Goal: Task Accomplishment & Management: Manage account settings

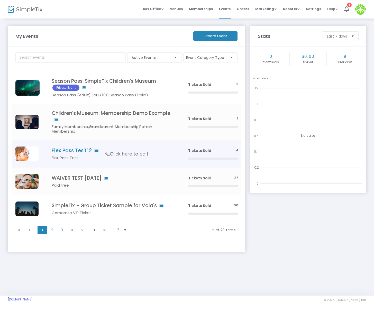
click at [70, 152] on h4 "Flex Pass Tes't' 2" at bounding box center [112, 151] width 121 height 6
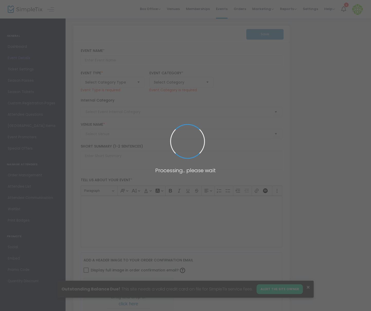
type input "Flex Pass Tes't' 2"
type textarea "Flex Pass Test"
checkbox input "true"
type input "20.000 %"
type input "Buy Tickets"
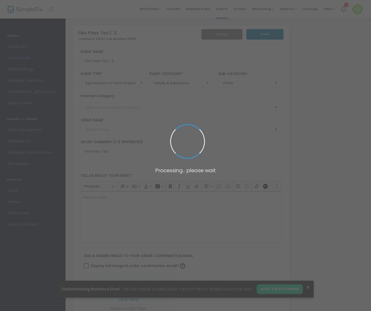
type input "Test"
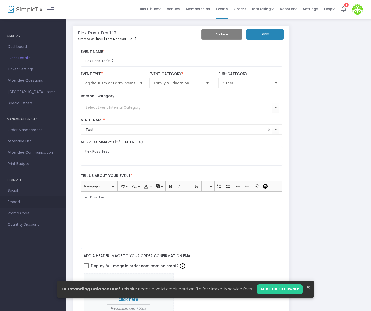
click at [24, 202] on span "Embed" at bounding box center [33, 202] width 50 height 7
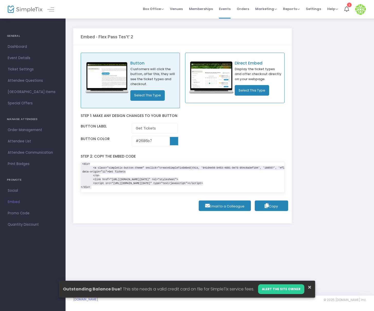
click at [272, 207] on span "Copy" at bounding box center [271, 206] width 13 height 5
click at [264, 93] on button "Select This Type" at bounding box center [252, 90] width 34 height 11
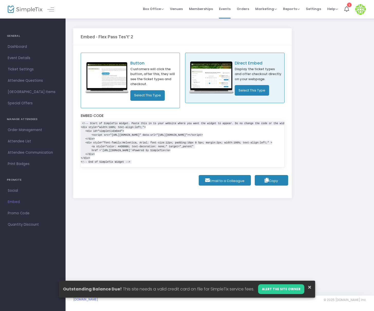
click at [279, 181] on button "Copy" at bounding box center [271, 180] width 33 height 11
